Goal: Check status: Check status

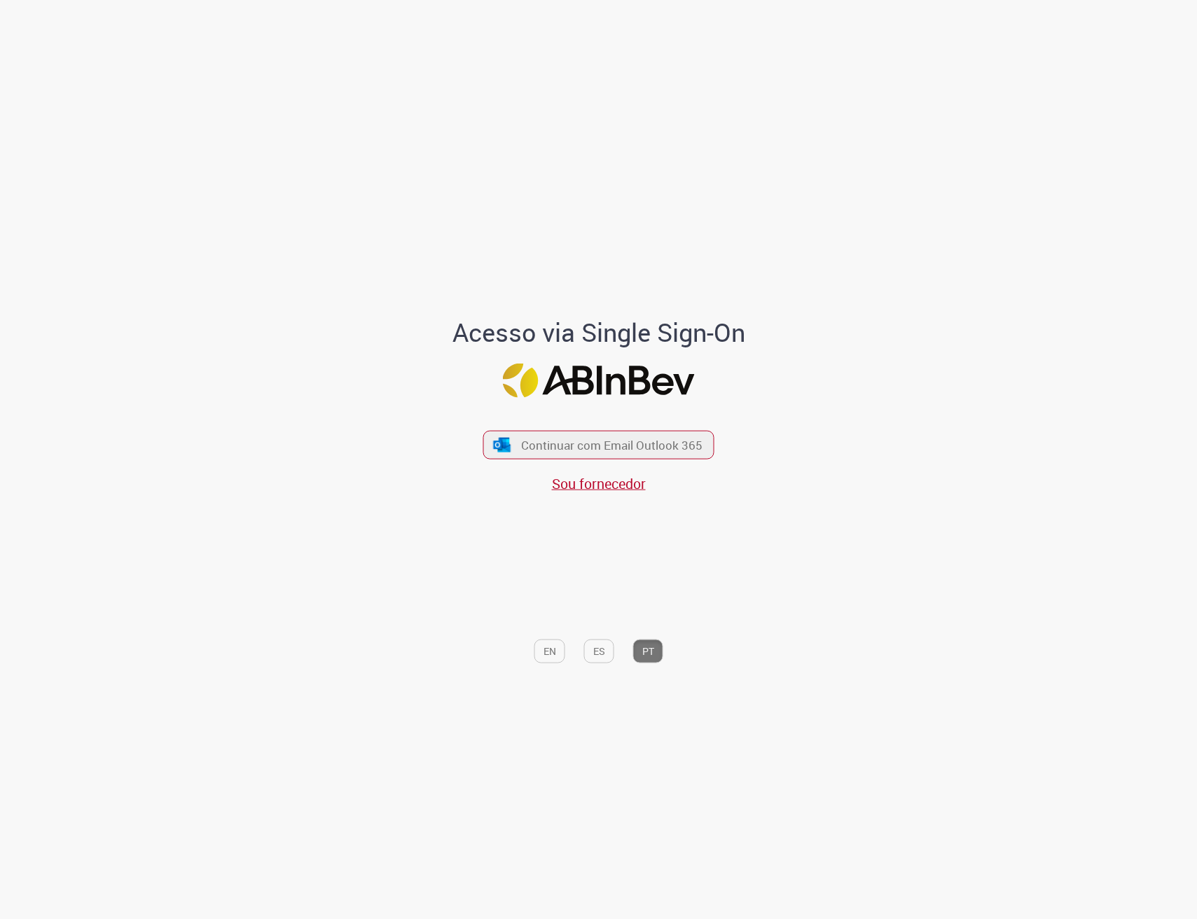
click at [575, 252] on div "Acesso via Single Sign-On Continuar com Email Outlook 365 Sou fornecedor EN ES …" at bounding box center [599, 463] width 410 height 910
click at [608, 446] on span "Continuar com Email Outlook 365" at bounding box center [612, 445] width 185 height 16
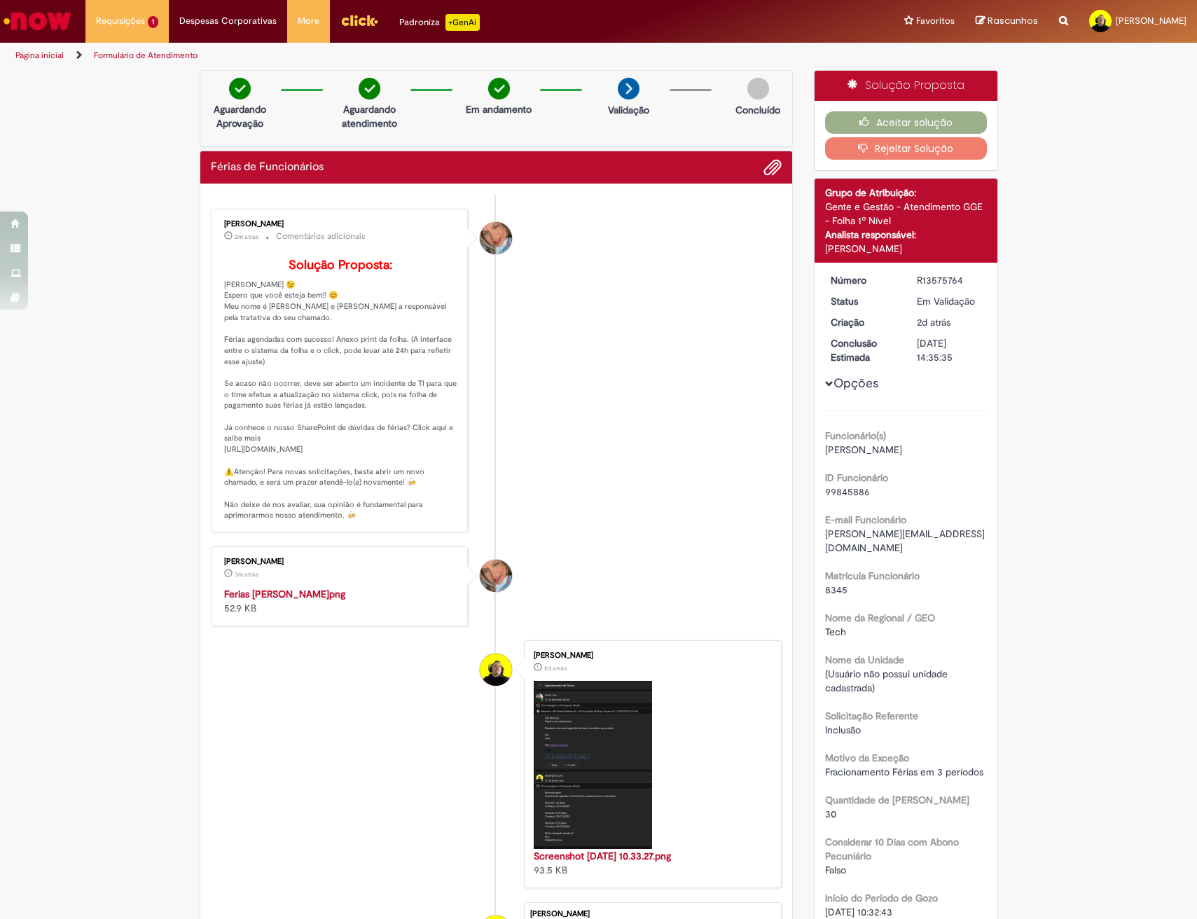
click at [610, 469] on li "Jacqueline Andrade Galani 2m atrás 2 minutos atrás Comentários adicionais Soluç…" at bounding box center [497, 371] width 572 height 324
click at [612, 415] on li "Jacqueline Andrade Galani 2m atrás 2 minutos atrás Comentários adicionais Soluç…" at bounding box center [497, 371] width 572 height 324
click at [610, 435] on li "Jacqueline Andrade Galani 2m atrás 2 minutos atrás Comentários adicionais Soluç…" at bounding box center [497, 371] width 572 height 324
